Goal: Information Seeking & Learning: Learn about a topic

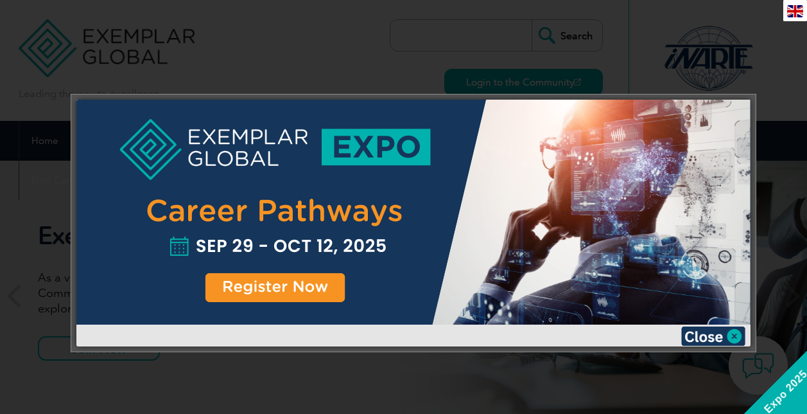
scroll to position [89, 0]
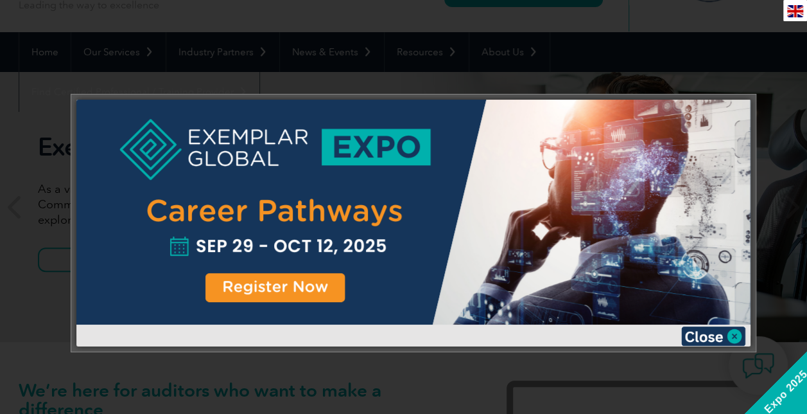
click at [712, 338] on img at bounding box center [713, 335] width 64 height 19
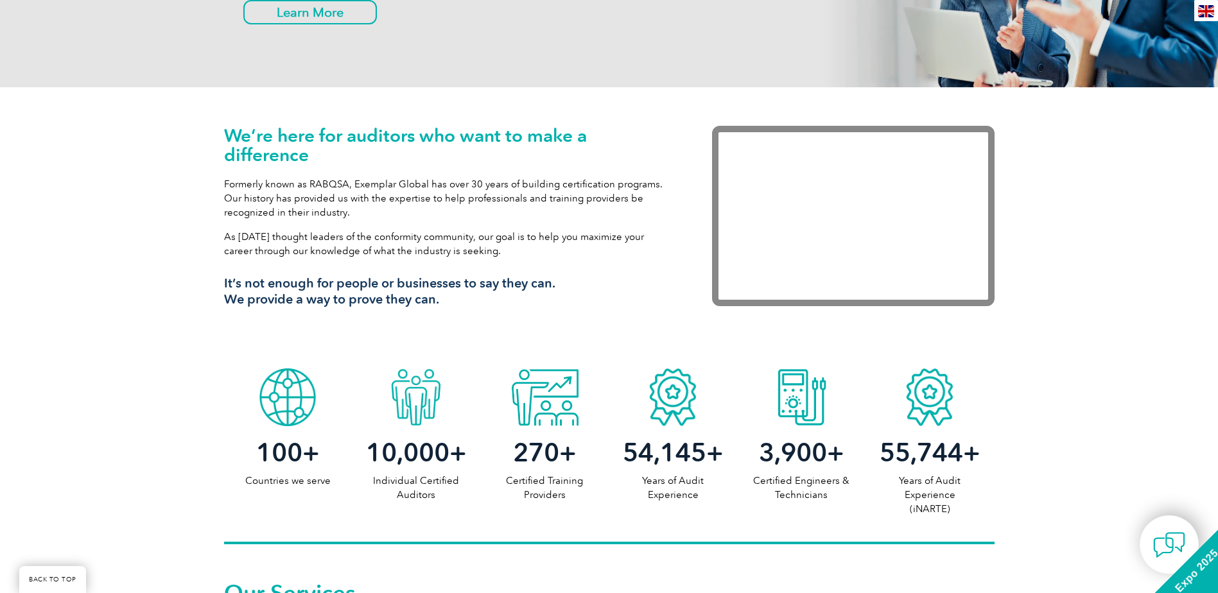
scroll to position [0, 0]
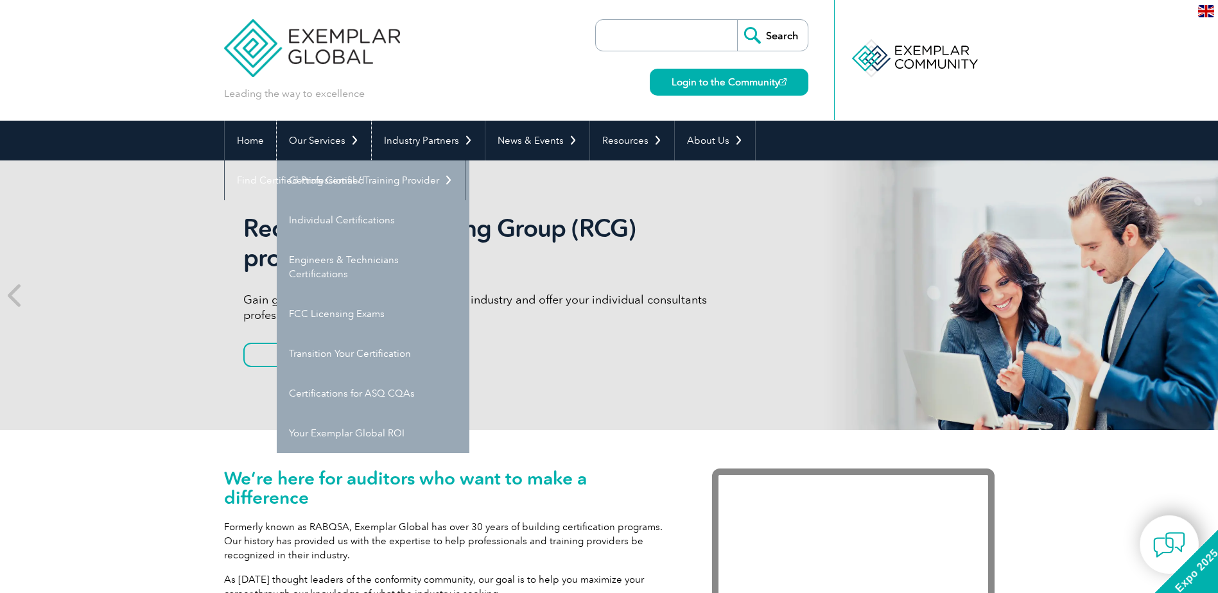
click at [336, 147] on link "Our Services" at bounding box center [324, 141] width 94 height 40
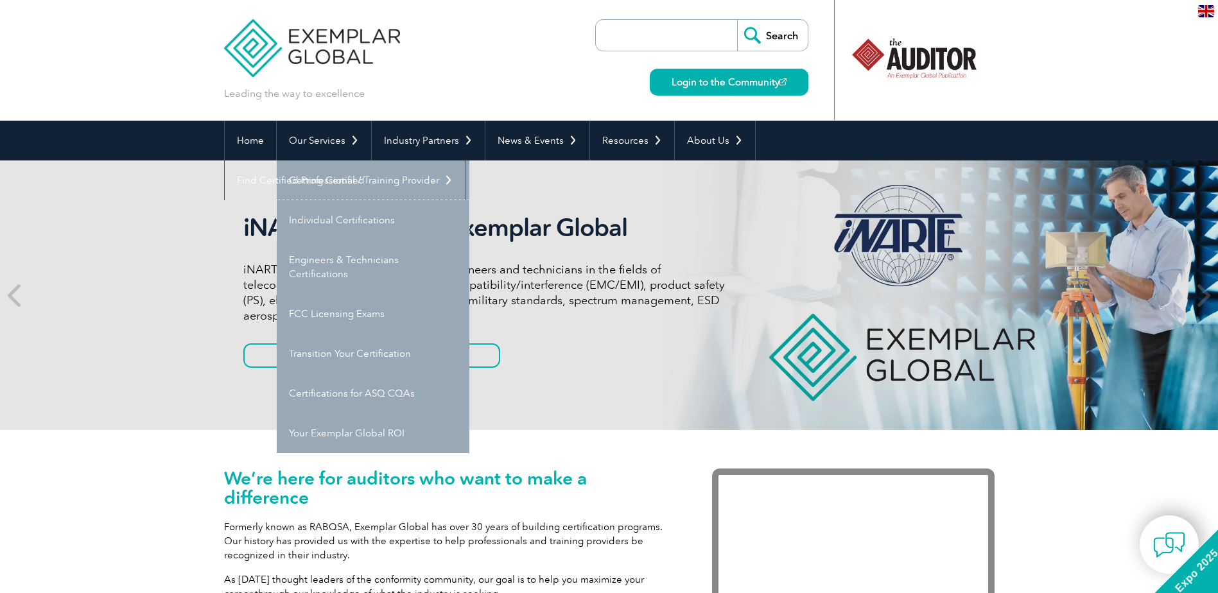
click at [351, 213] on link "Individual Certifications" at bounding box center [373, 220] width 193 height 40
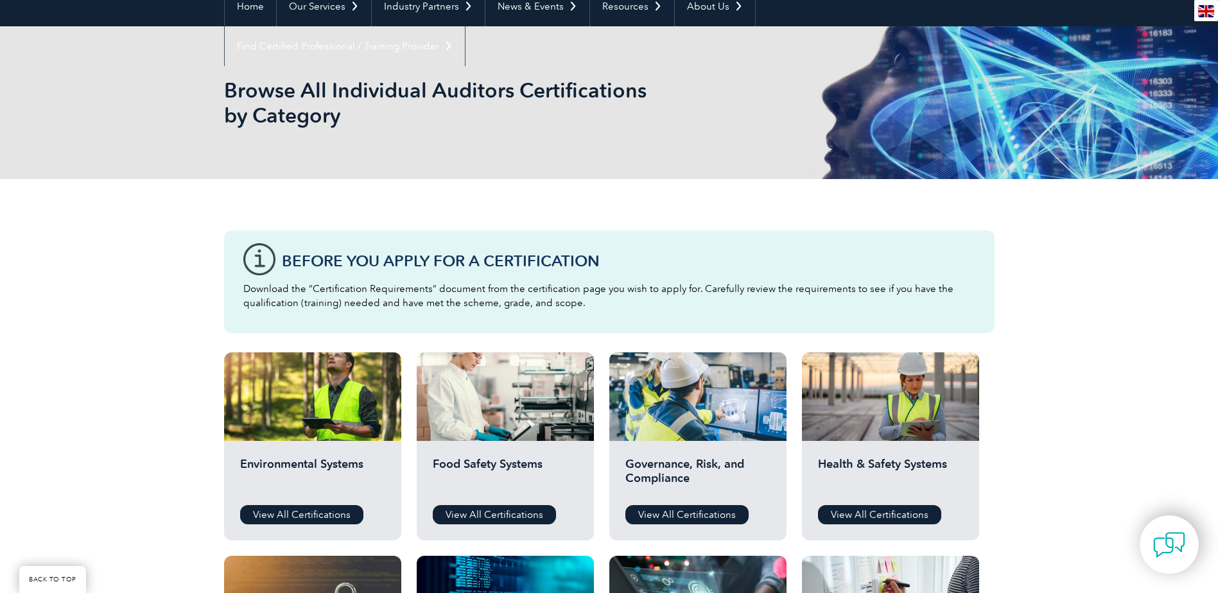
scroll to position [135, 0]
click at [315, 514] on link "View All Certifications" at bounding box center [301, 514] width 123 height 19
